Goal: Use online tool/utility: Utilize a website feature to perform a specific function

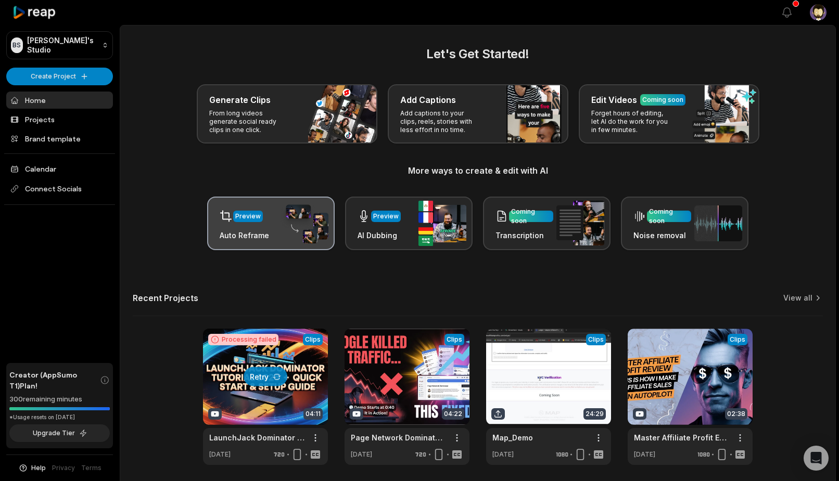
click at [261, 237] on h3 "Auto Reframe" at bounding box center [244, 235] width 49 height 11
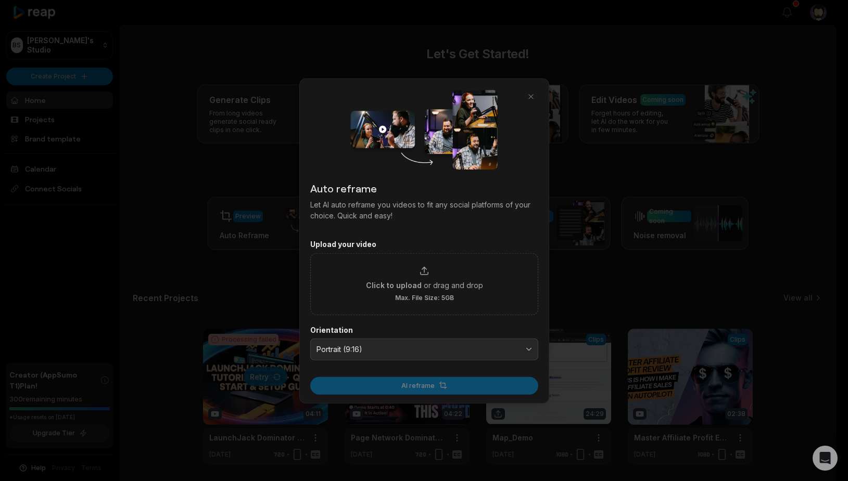
click at [212, 244] on div at bounding box center [424, 240] width 848 height 481
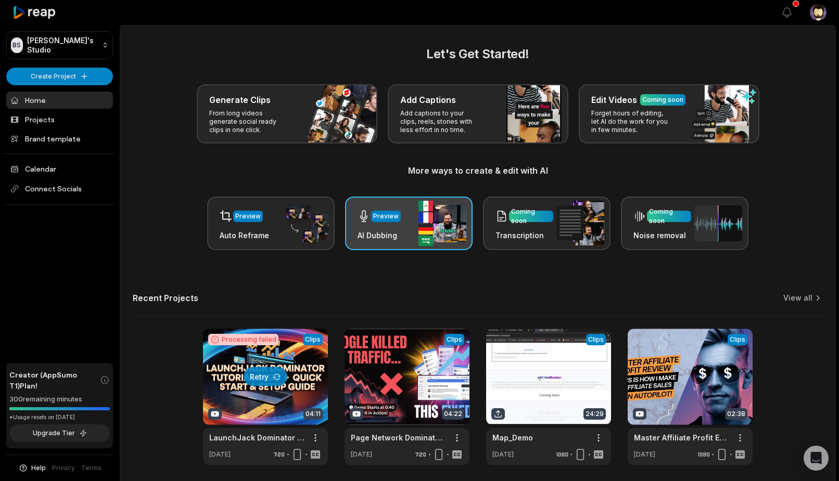
click at [402, 219] on div "Preview AI Dubbing" at bounding box center [409, 224] width 128 height 54
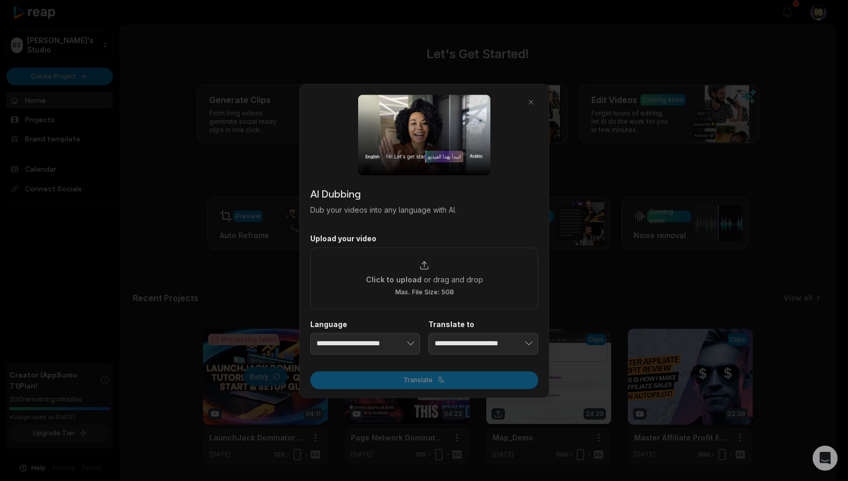
drag, startPoint x: 265, startPoint y: 278, endPoint x: 283, endPoint y: 277, distance: 17.7
click at [266, 278] on div at bounding box center [424, 240] width 848 height 481
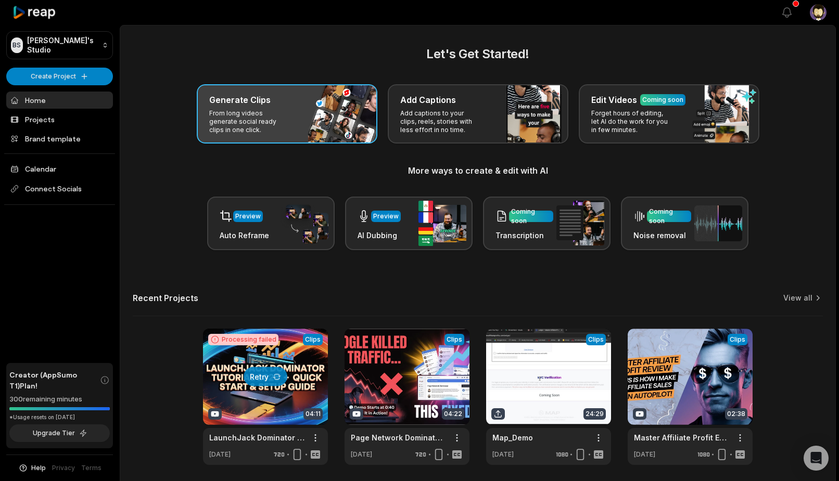
click at [306, 112] on div "Generate Clips From long videos generate social ready clips in one click." at bounding box center [287, 113] width 181 height 59
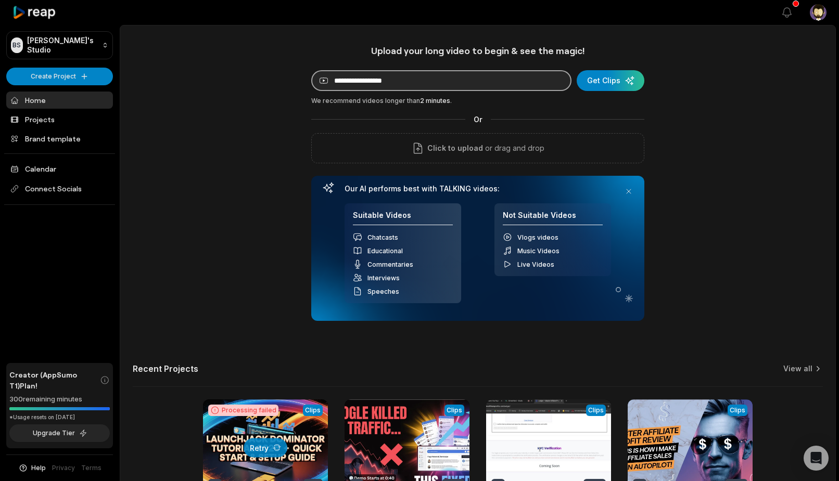
click at [458, 77] on input at bounding box center [441, 80] width 260 height 21
paste input "**********"
click at [398, 80] on input "**********" at bounding box center [441, 80] width 260 height 21
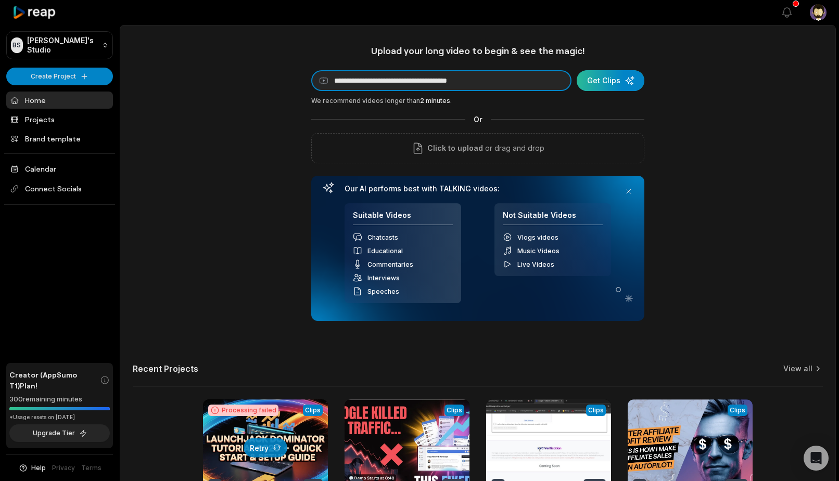
type input "**********"
click at [601, 78] on div "submit" at bounding box center [611, 80] width 68 height 21
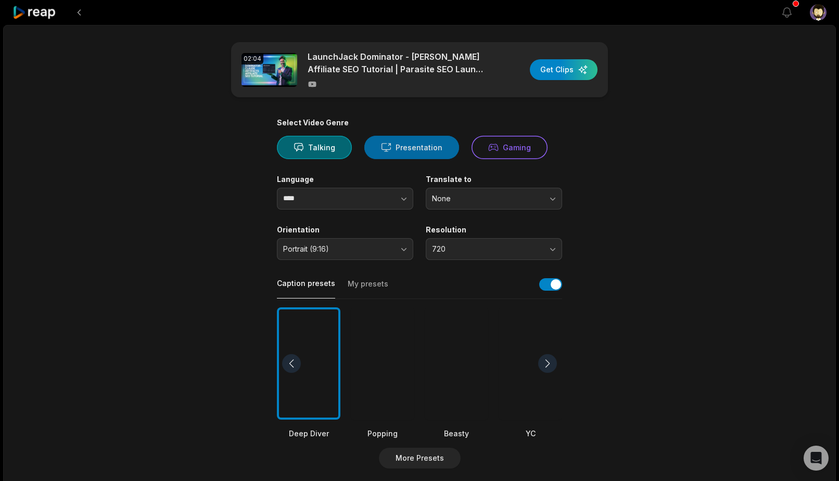
click at [408, 154] on button "Presentation" at bounding box center [411, 147] width 95 height 23
click at [484, 206] on button "None" at bounding box center [494, 199] width 136 height 22
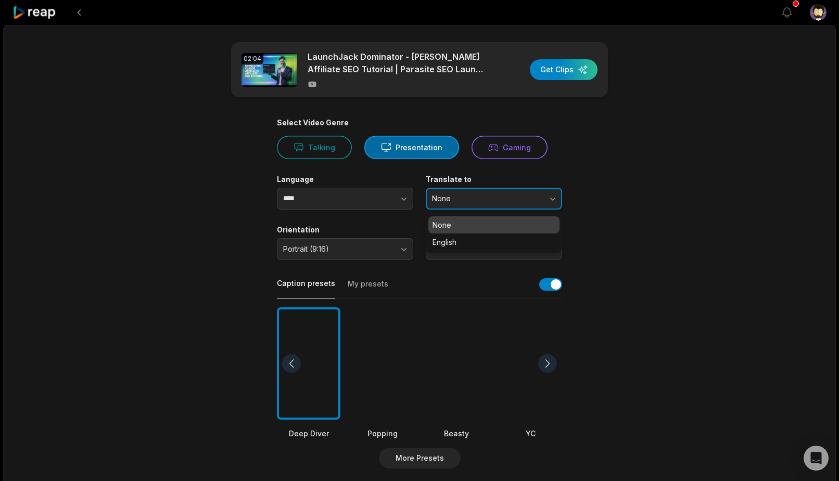
click at [483, 206] on button "None" at bounding box center [494, 199] width 136 height 22
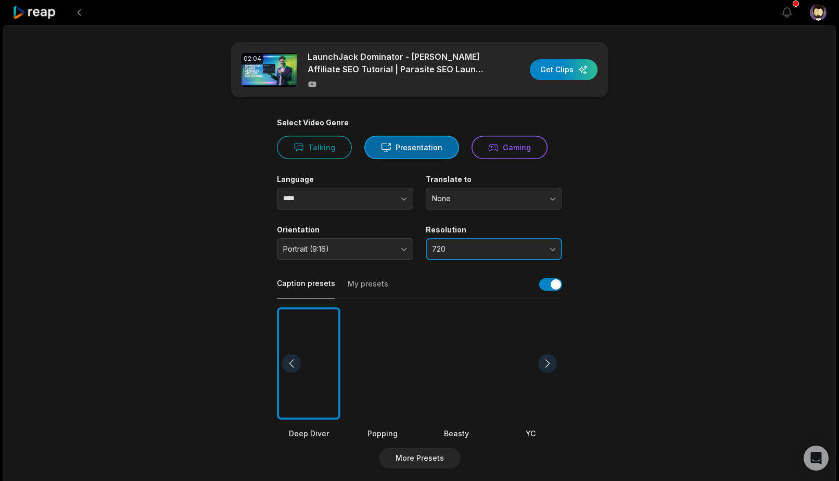
click at [478, 245] on span "720" at bounding box center [486, 249] width 109 height 9
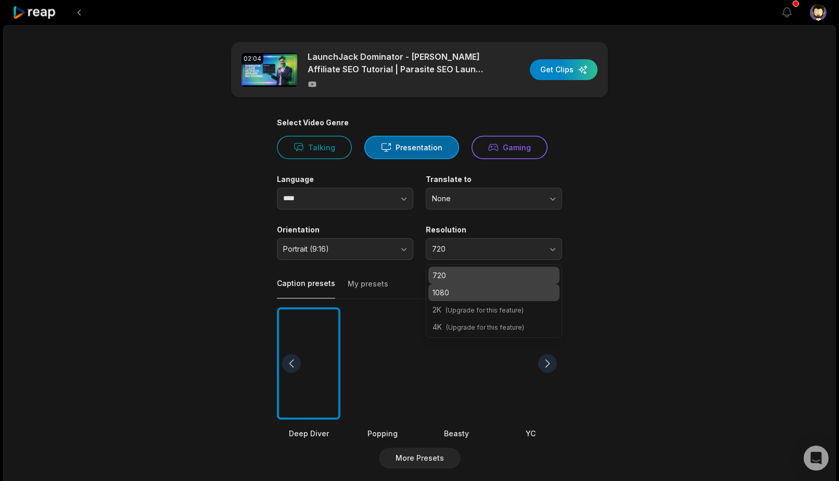
click at [458, 296] on p "1080" at bounding box center [494, 292] width 123 height 11
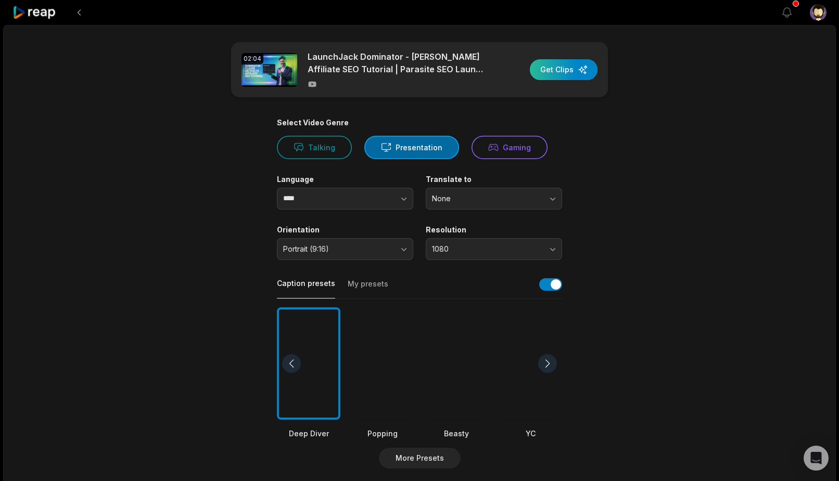
click at [570, 77] on div "button" at bounding box center [564, 69] width 68 height 21
